Goal: Task Accomplishment & Management: Complete application form

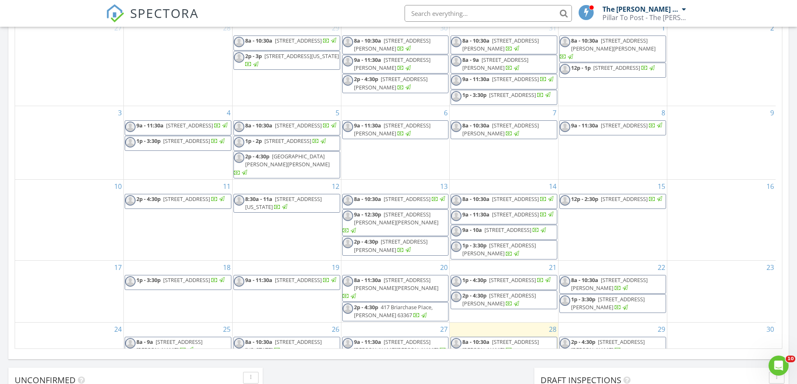
scroll to position [72, 0]
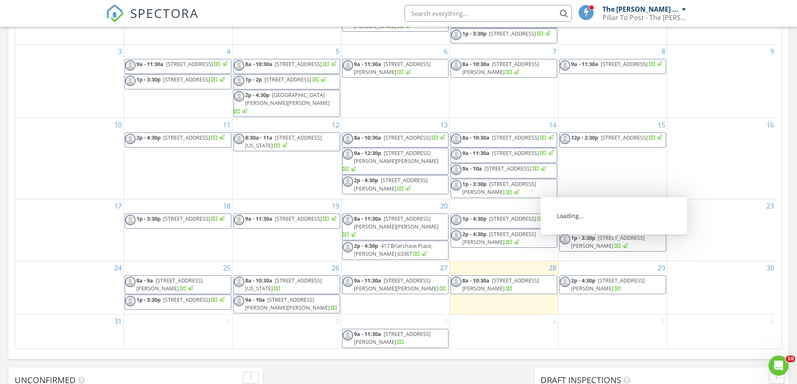
click at [607, 303] on div "29 2p - 4:30p 2434 Shady Dr, Arnold 63010" at bounding box center [612, 288] width 108 height 54
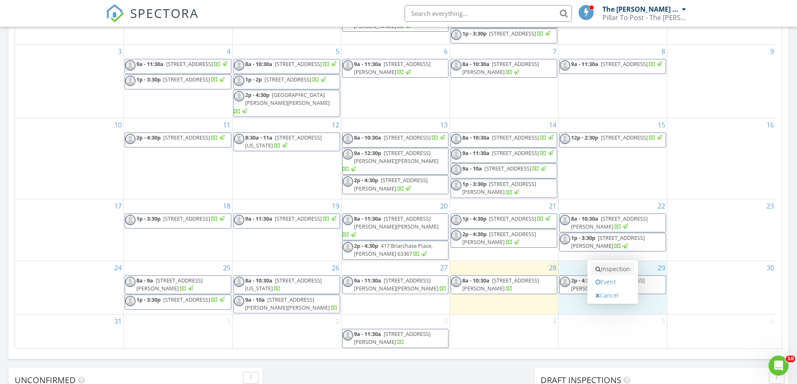
click at [624, 270] on link "Inspection" at bounding box center [612, 269] width 43 height 13
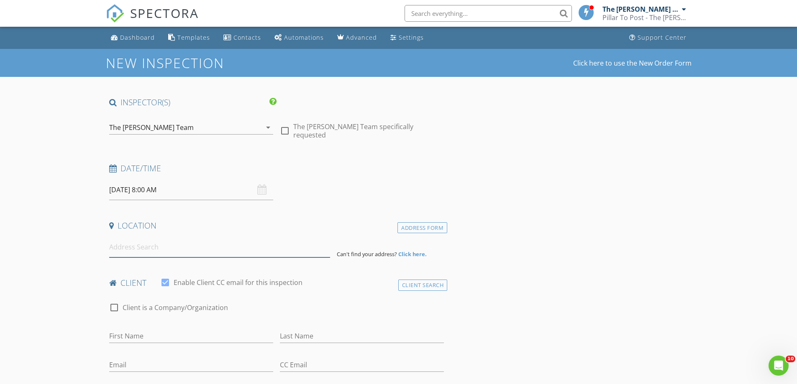
click at [166, 247] on input at bounding box center [219, 247] width 221 height 20
paste input "5443 Langsworth Drive, St. Louis, Missouri 63129"
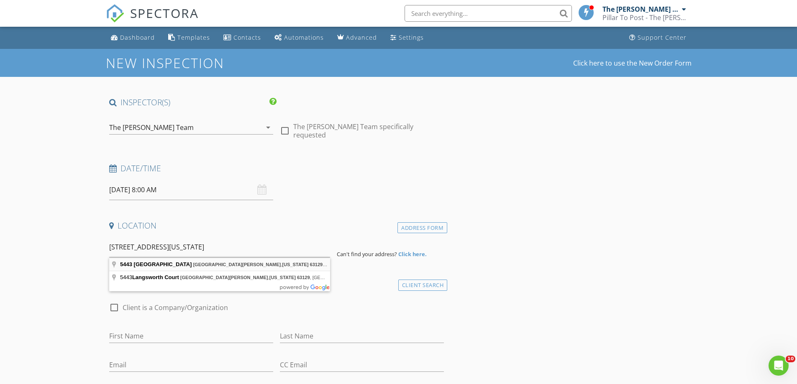
type input "5443 Langsworth Drive, St. Louis, Missouri 63129, USA"
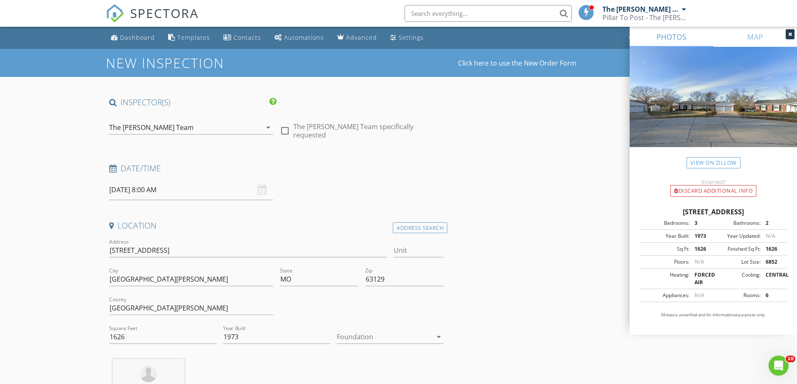
scroll to position [293, 0]
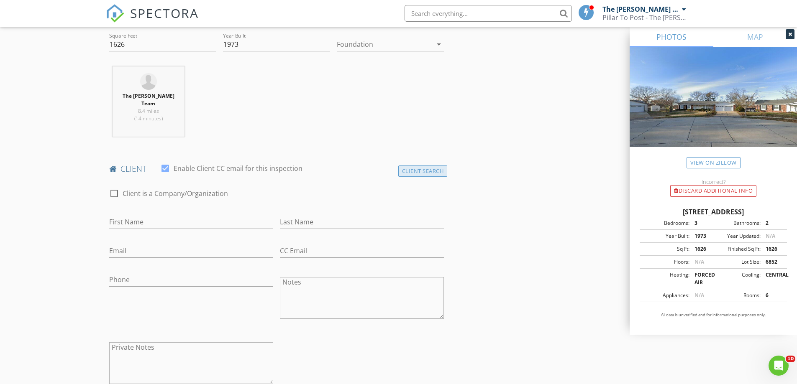
click at [404, 166] on div "Client Search" at bounding box center [422, 171] width 49 height 11
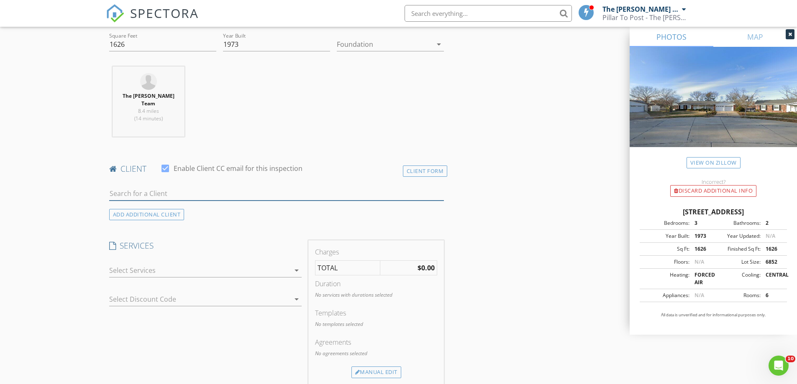
click at [248, 187] on input "text" at bounding box center [276, 194] width 335 height 14
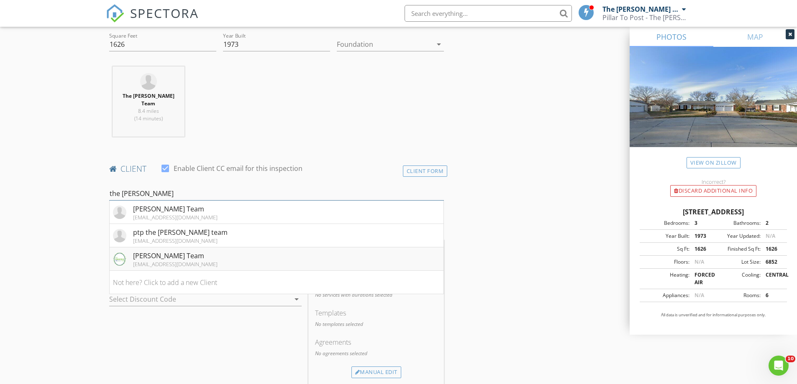
type input "the fred"
click at [136, 248] on li "Frederick Team frederickteam@pillartopost.com" at bounding box center [277, 259] width 334 height 23
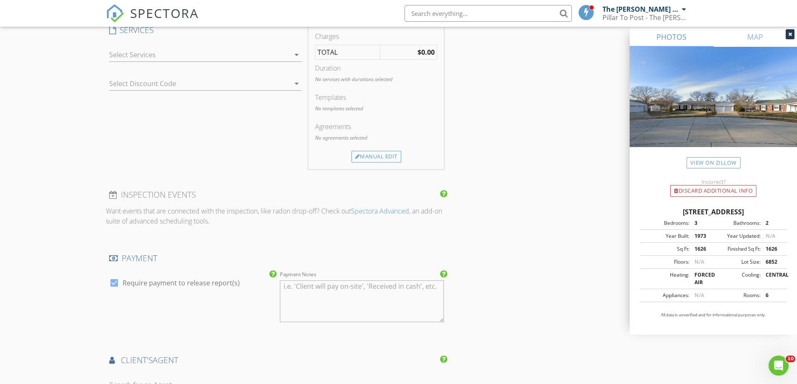
scroll to position [711, 0]
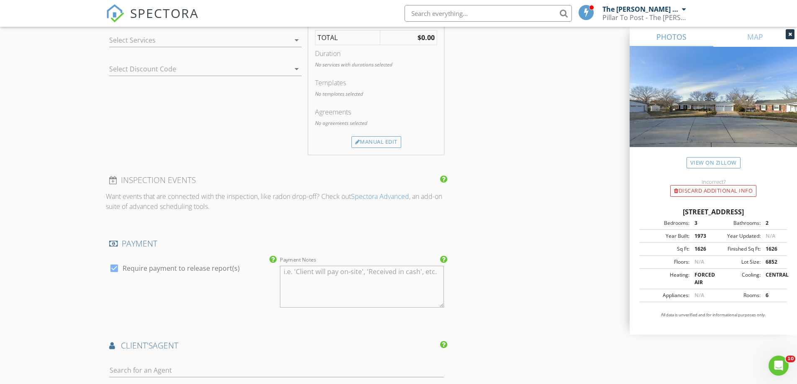
click at [187, 36] on div at bounding box center [199, 39] width 181 height 13
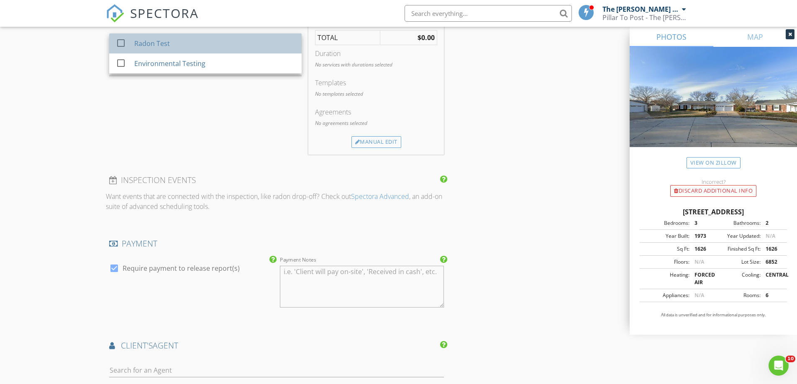
click at [187, 41] on div "Radon Test" at bounding box center [214, 43] width 161 height 17
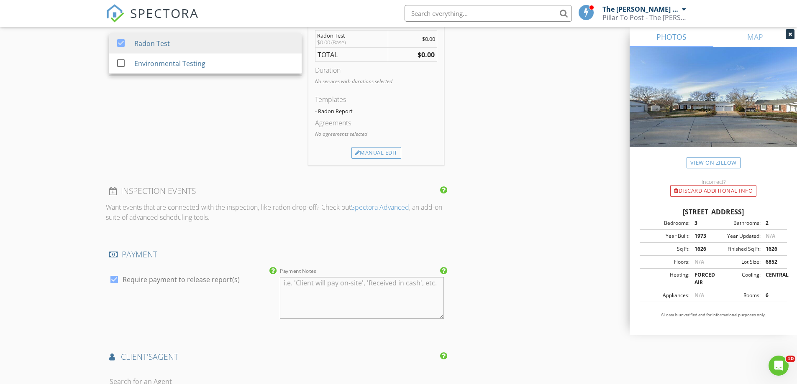
scroll to position [920, 0]
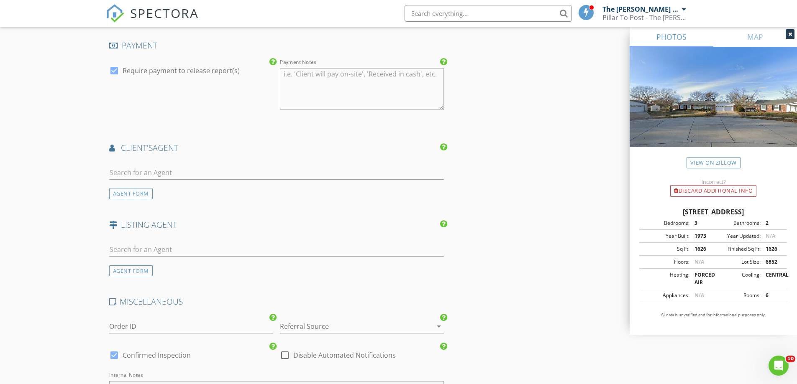
click at [198, 67] on label "Require payment to release report(s)" at bounding box center [181, 71] width 117 height 8
checkbox input "false"
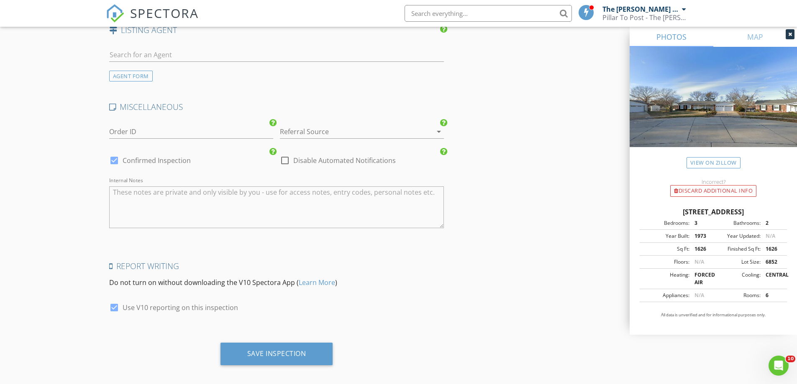
click at [299, 156] on label "Disable Automated Notifications" at bounding box center [344, 160] width 102 height 8
checkbox input "true"
click at [288, 350] on div "Save Inspection" at bounding box center [276, 354] width 59 height 8
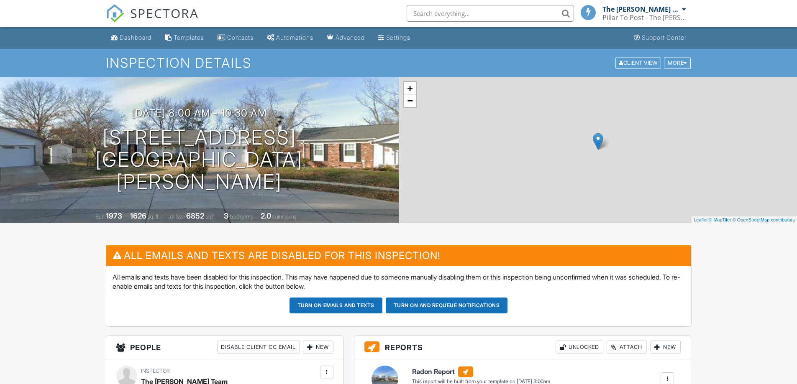
click at [134, 42] on link "Dashboard" at bounding box center [130, 37] width 47 height 15
click at [0, 0] on div at bounding box center [0, 0] width 0 height 0
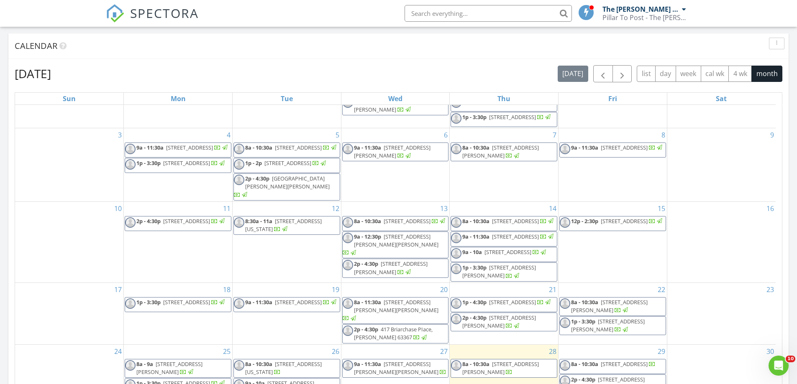
scroll to position [460, 0]
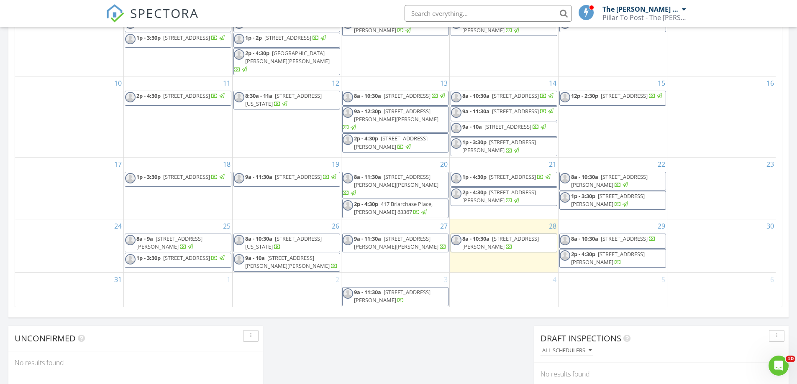
click at [316, 226] on div "26 8a - 10:30a 2472 Pheasant Run Dr, Maryland Heights 63043 9a - 10a 911 Craig …" at bounding box center [287, 247] width 108 height 54
click at [299, 195] on link "Inspection" at bounding box center [286, 191] width 43 height 13
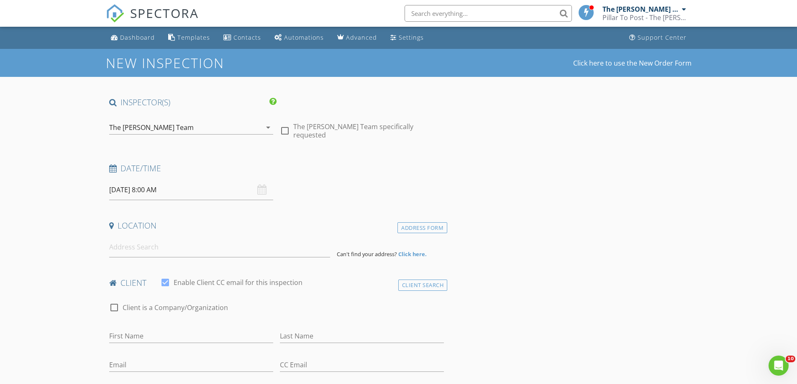
click at [157, 193] on input "08/26/2025 8:00 AM" at bounding box center [191, 190] width 164 height 20
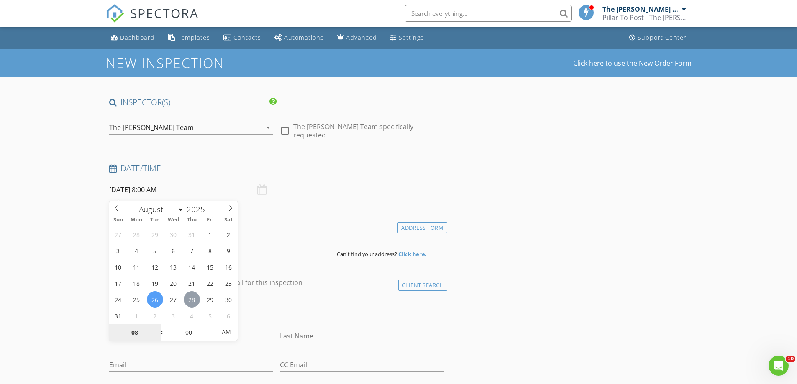
type input "08/28/2025 8:00 AM"
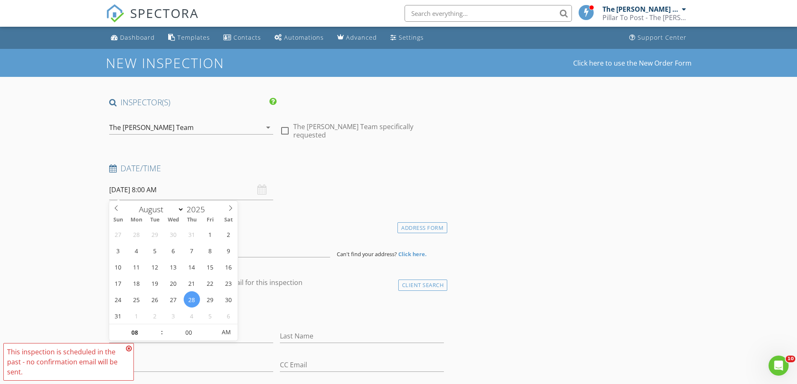
click at [231, 191] on input "08/28/2025 8:00 AM" at bounding box center [191, 190] width 164 height 20
type input "09"
type input "08/28/2025 9:00 AM"
click at [160, 327] on span at bounding box center [158, 329] width 6 height 8
type input "10"
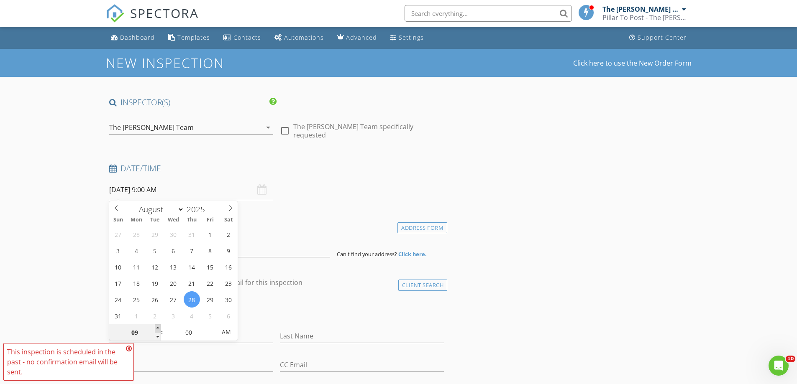
type input "08/28/2025 10:00 AM"
click at [160, 327] on span at bounding box center [158, 329] width 6 height 8
type input "11"
type input "08/28/2025 11:00 AM"
click at [160, 327] on span at bounding box center [158, 329] width 6 height 8
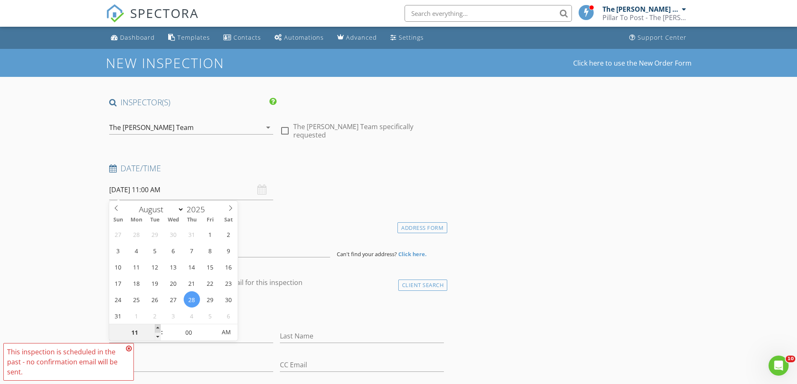
type input "12"
type input "08/28/2025 12:00 PM"
click at [160, 327] on span at bounding box center [158, 329] width 6 height 8
type input "01"
type input "[DATE] 1:00 PM"
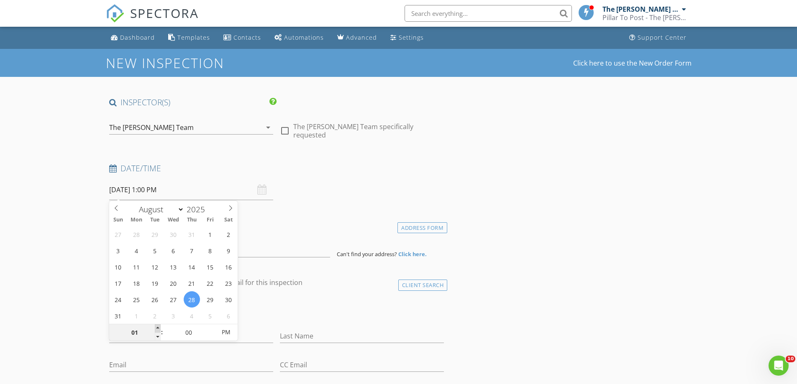
click at [159, 328] on span at bounding box center [158, 329] width 6 height 8
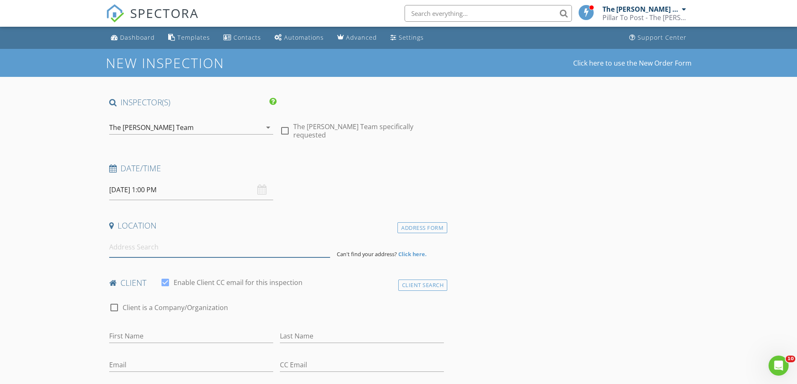
click at [270, 252] on input at bounding box center [219, 247] width 221 height 20
paste input "1110 Dunwoody Drive, St. Louis, Missouri 63122 U"
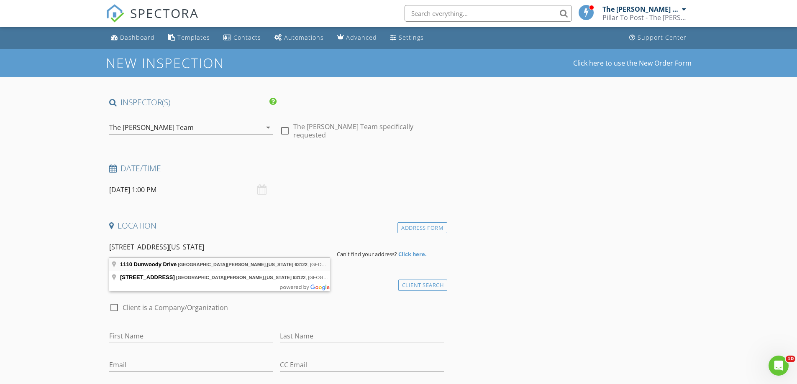
type input "1110 Dunwoody Drive, St. Louis, Missouri 63122, USA"
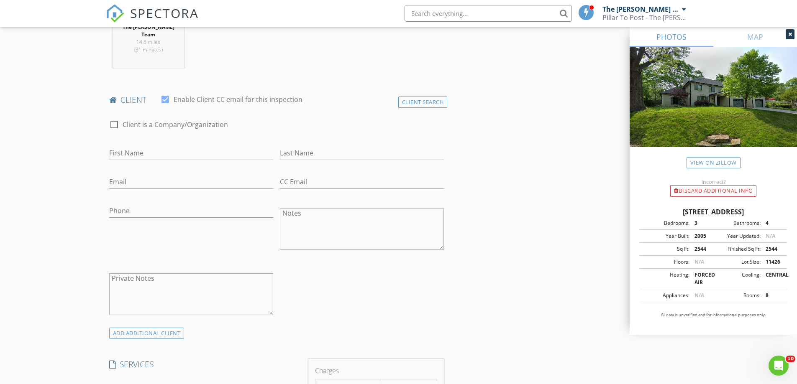
scroll to position [359, 0]
click at [407, 100] on div "Client Search" at bounding box center [422, 105] width 49 height 11
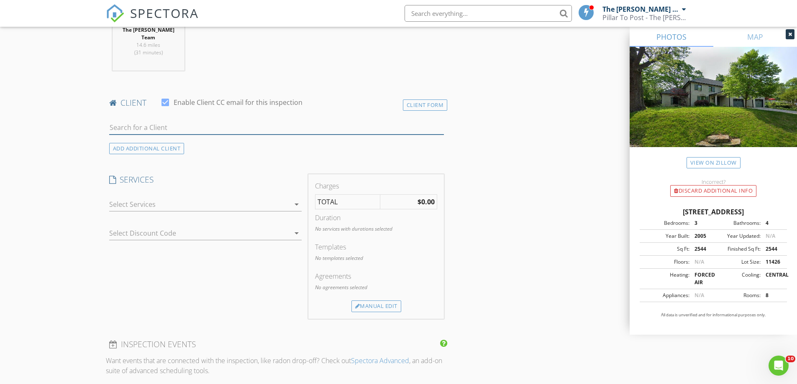
click at [227, 125] on input "text" at bounding box center [276, 128] width 335 height 14
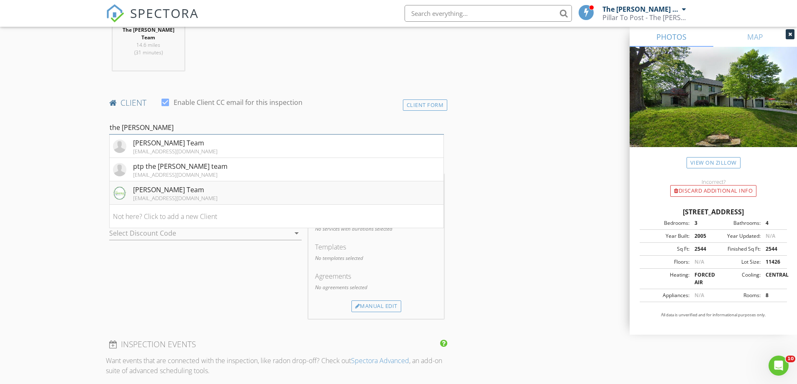
type input "the fred"
click at [164, 185] on div "[PERSON_NAME] Team" at bounding box center [175, 190] width 84 height 10
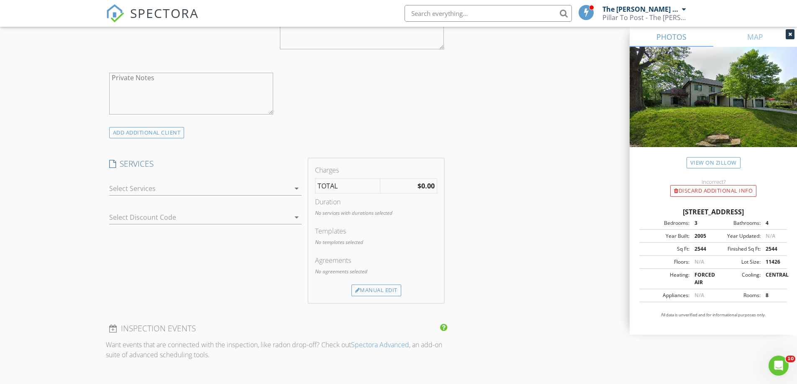
scroll to position [610, 0]
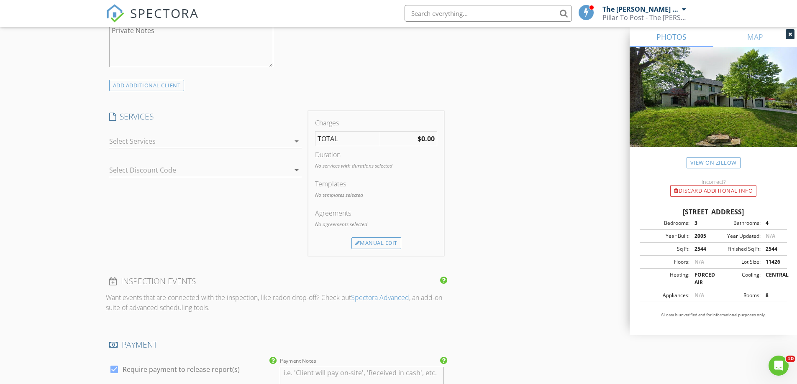
click at [180, 135] on div at bounding box center [199, 141] width 181 height 13
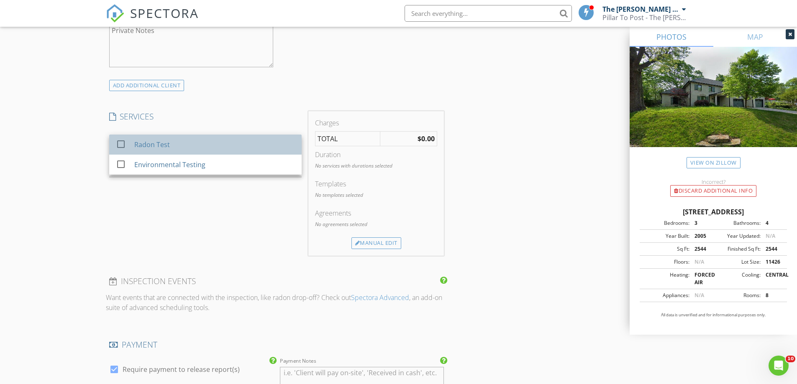
click at [177, 136] on div "Radon Test" at bounding box center [214, 144] width 161 height 17
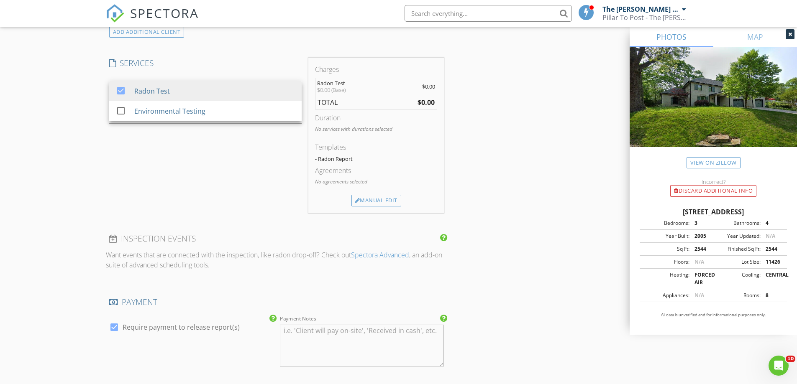
scroll to position [819, 0]
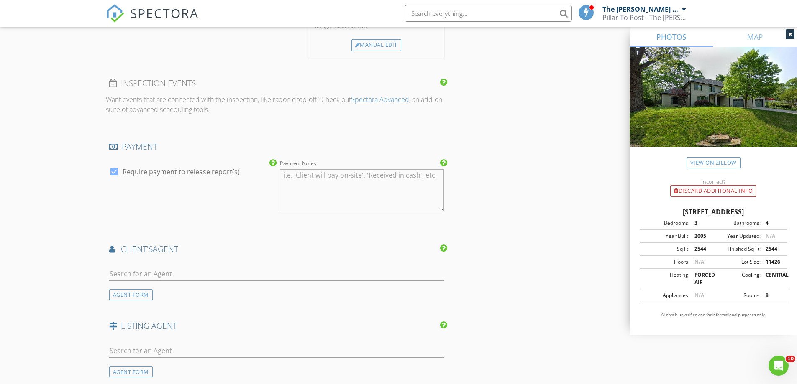
click at [160, 165] on div "check_box Require payment to release report(s)" at bounding box center [191, 176] width 164 height 22
click at [154, 168] on label "Require payment to release report(s)" at bounding box center [181, 172] width 117 height 8
checkbox input "false"
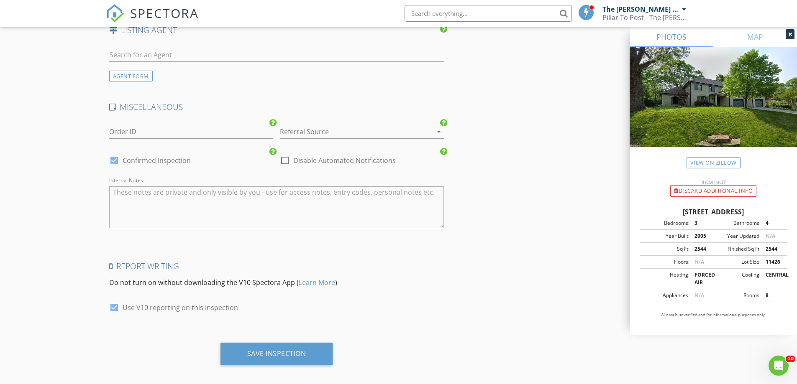
click at [307, 156] on label "Disable Automated Notifications" at bounding box center [344, 160] width 102 height 8
checkbox input "true"
click at [284, 350] on div "Save Inspection" at bounding box center [276, 354] width 59 height 8
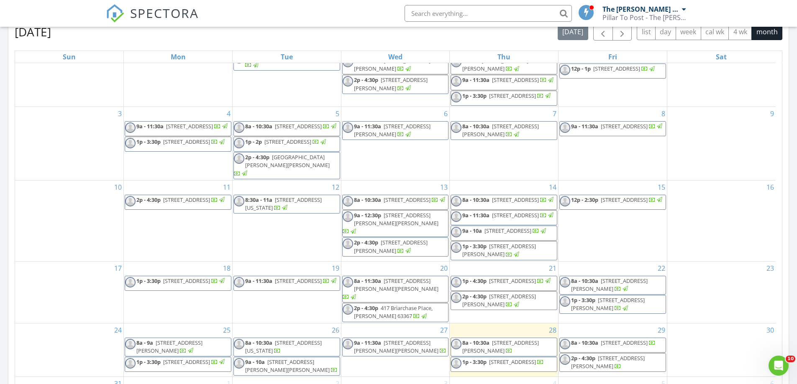
scroll to position [72, 0]
